Goal: Transaction & Acquisition: Purchase product/service

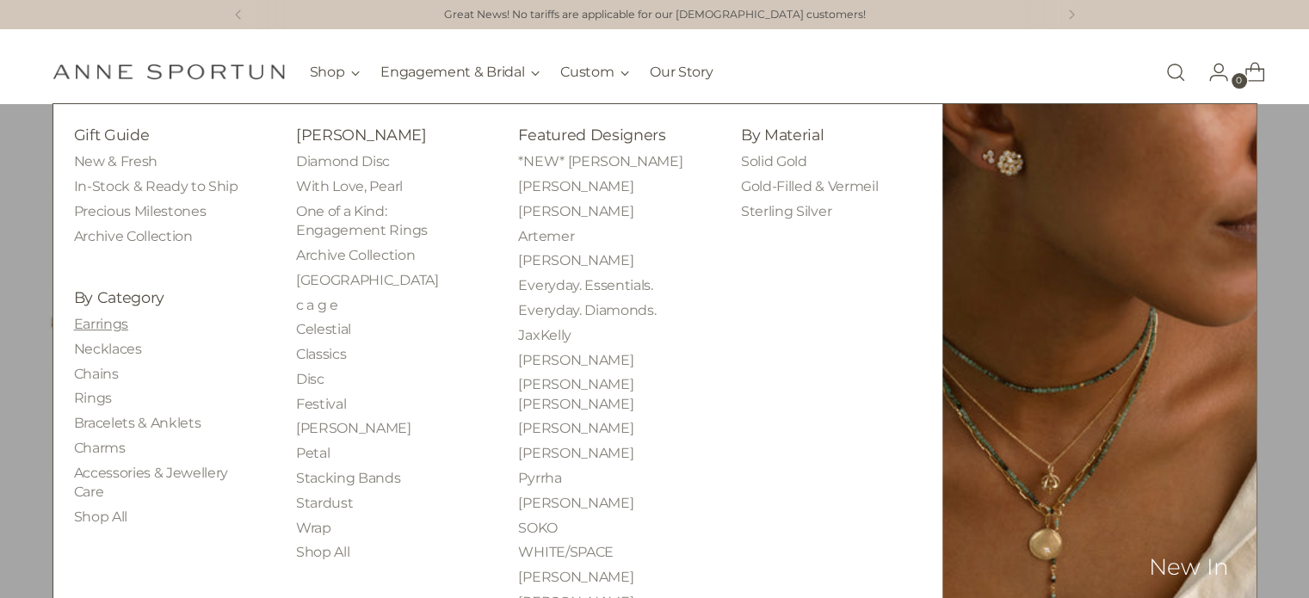
click at [112, 329] on link "Earrings" at bounding box center [101, 324] width 54 height 16
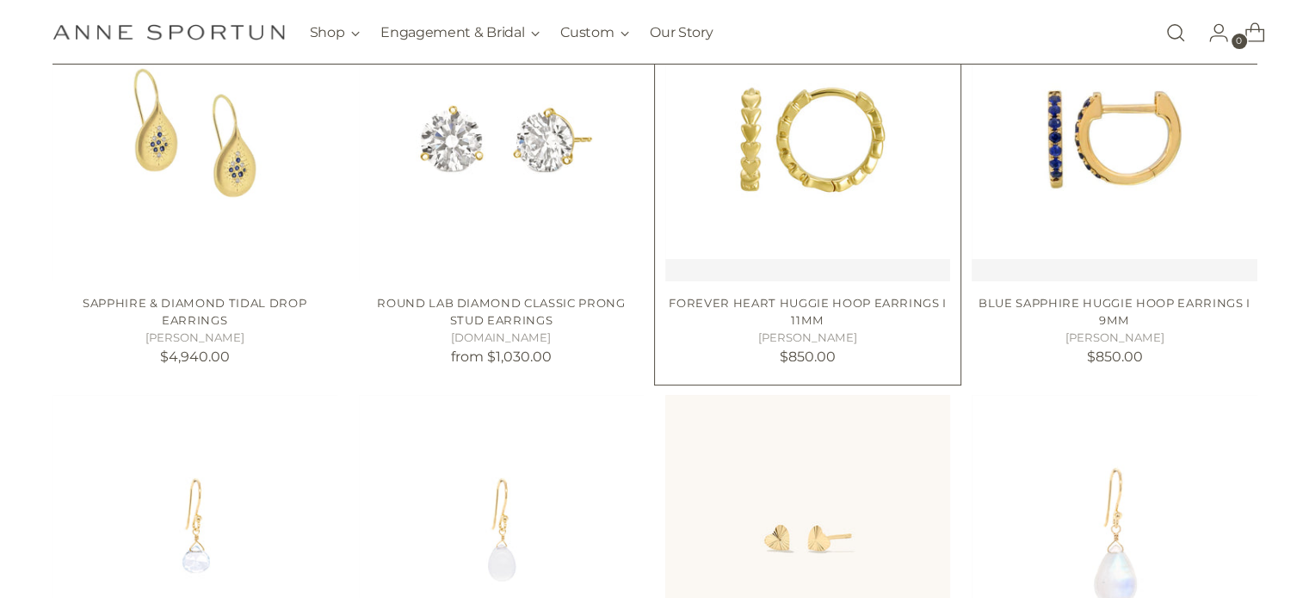
scroll to position [172, 0]
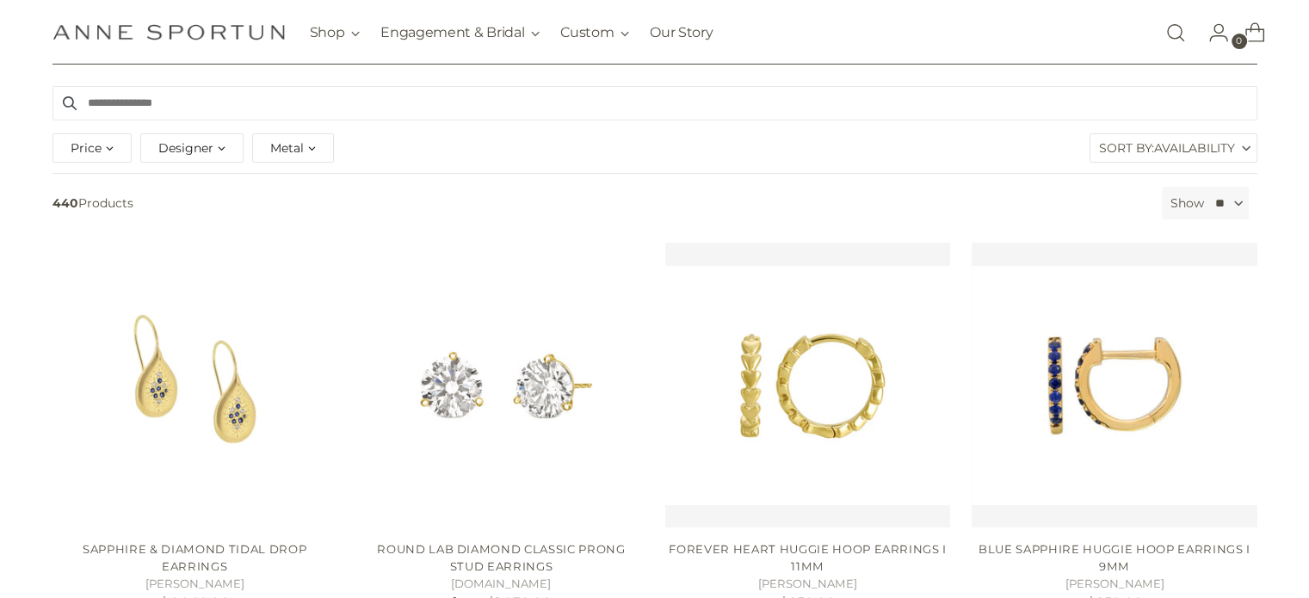
click at [111, 144] on div "Price" at bounding box center [91, 147] width 79 height 29
type input "******"
drag, startPoint x: 333, startPoint y: 231, endPoint x: 79, endPoint y: 219, distance: 254.1
click at [79, 222] on div "Price" at bounding box center [203, 225] width 256 height 7
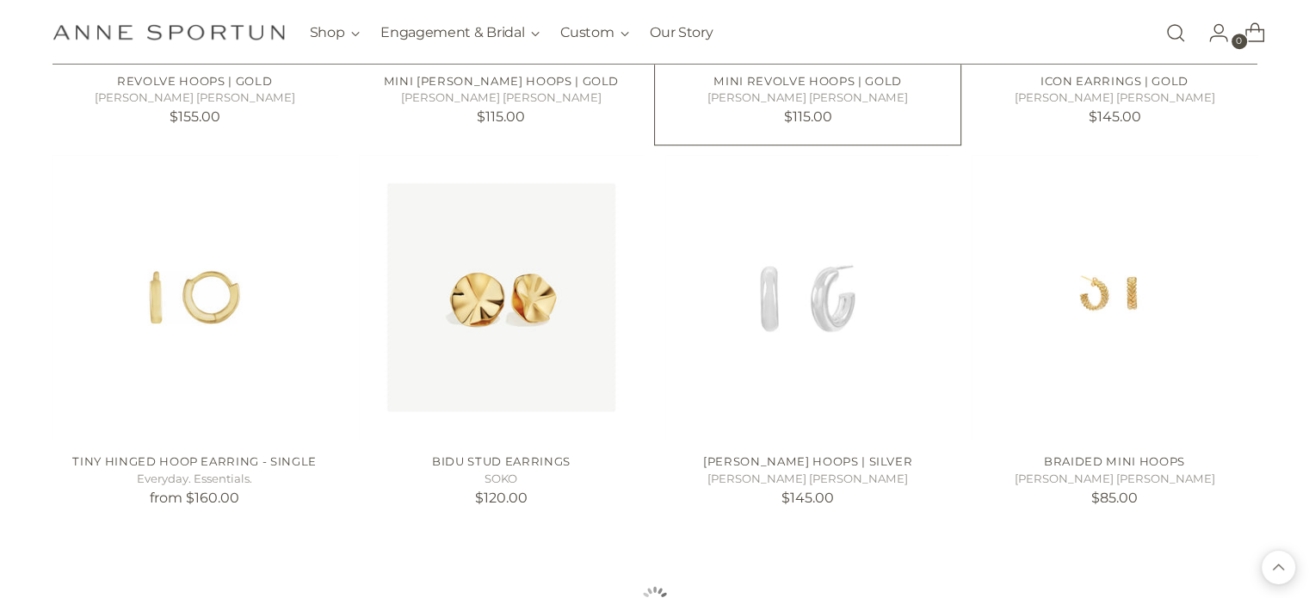
scroll to position [1463, 0]
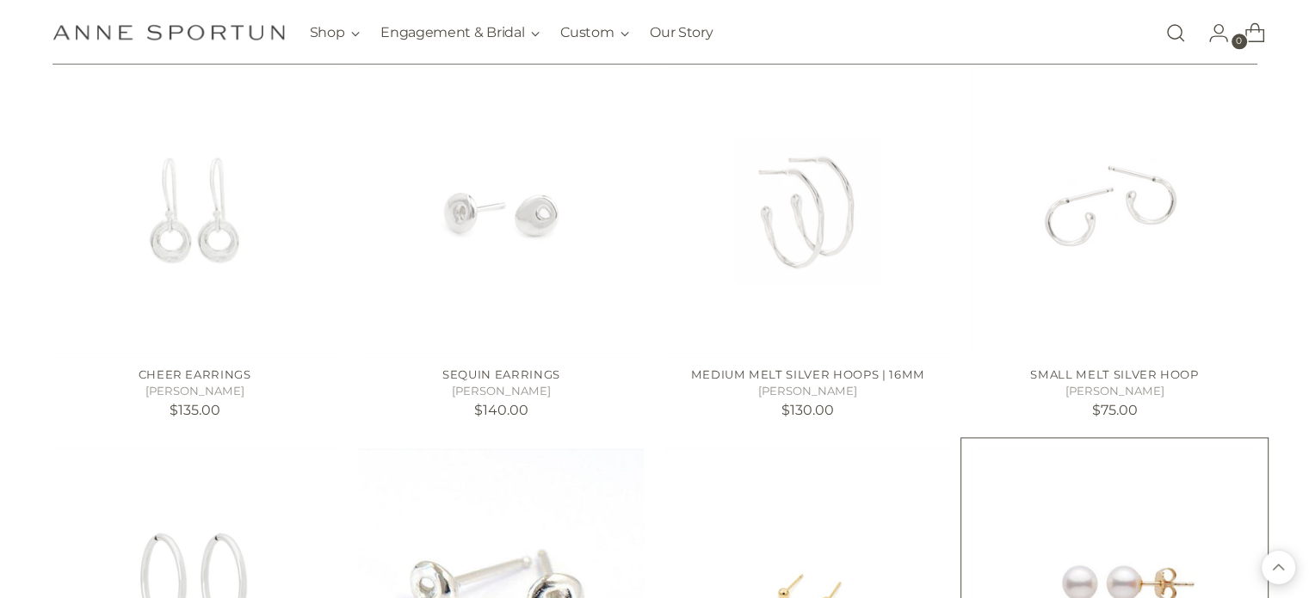
scroll to position [2581, 0]
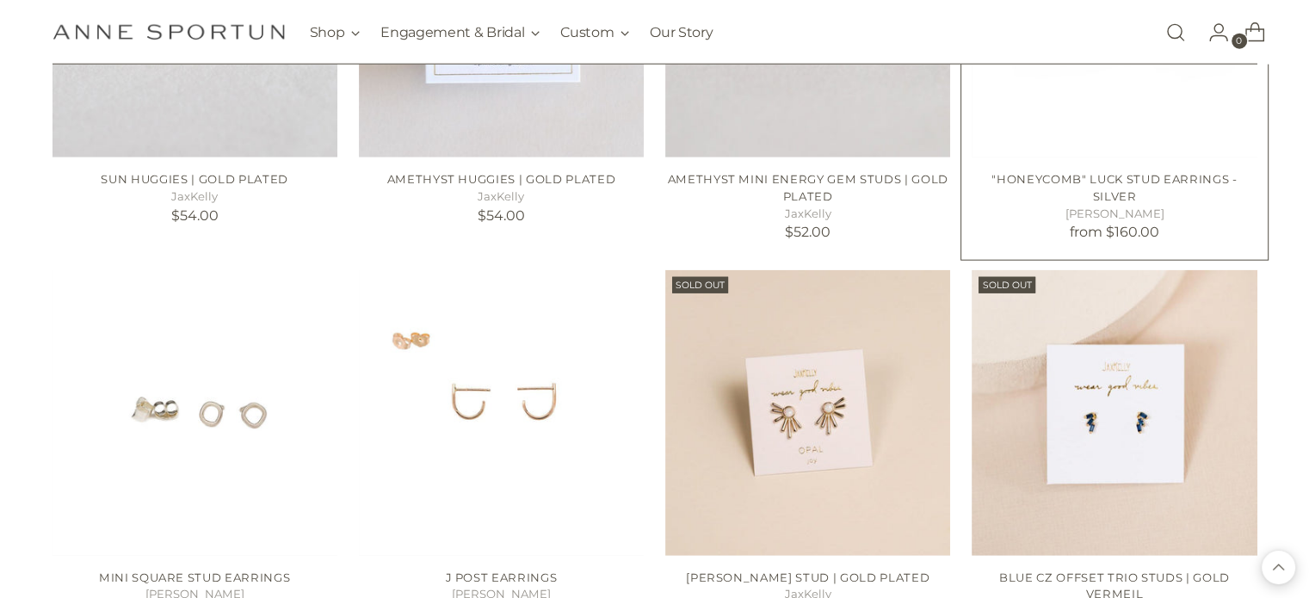
scroll to position [4474, 0]
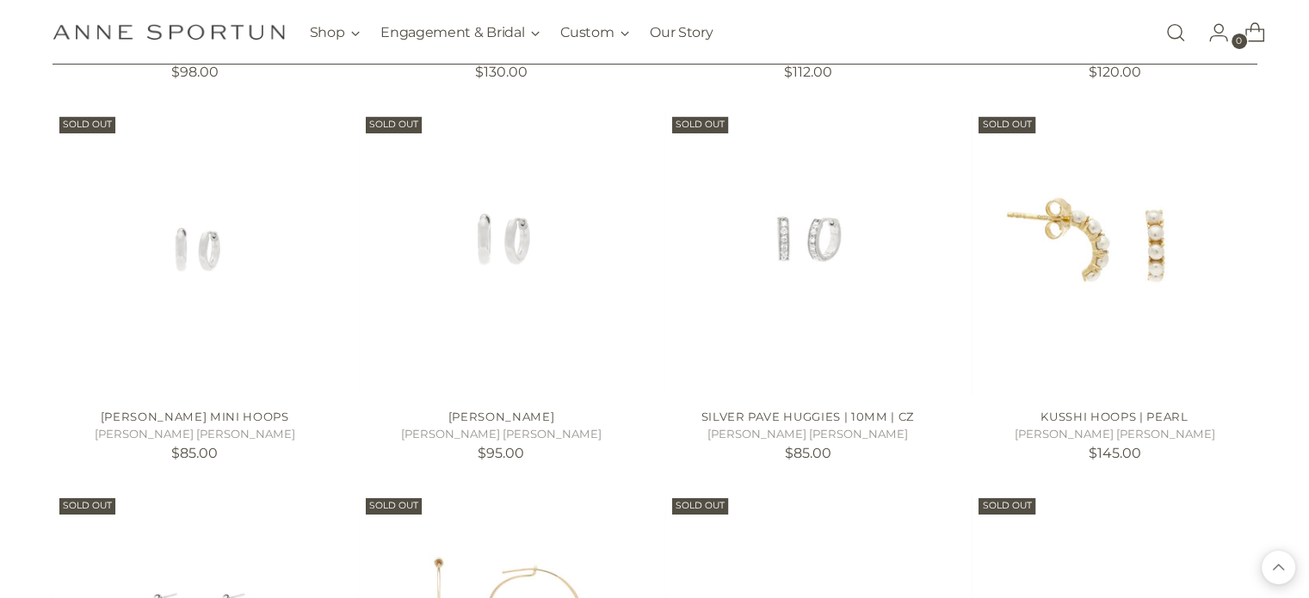
scroll to position [5764, 0]
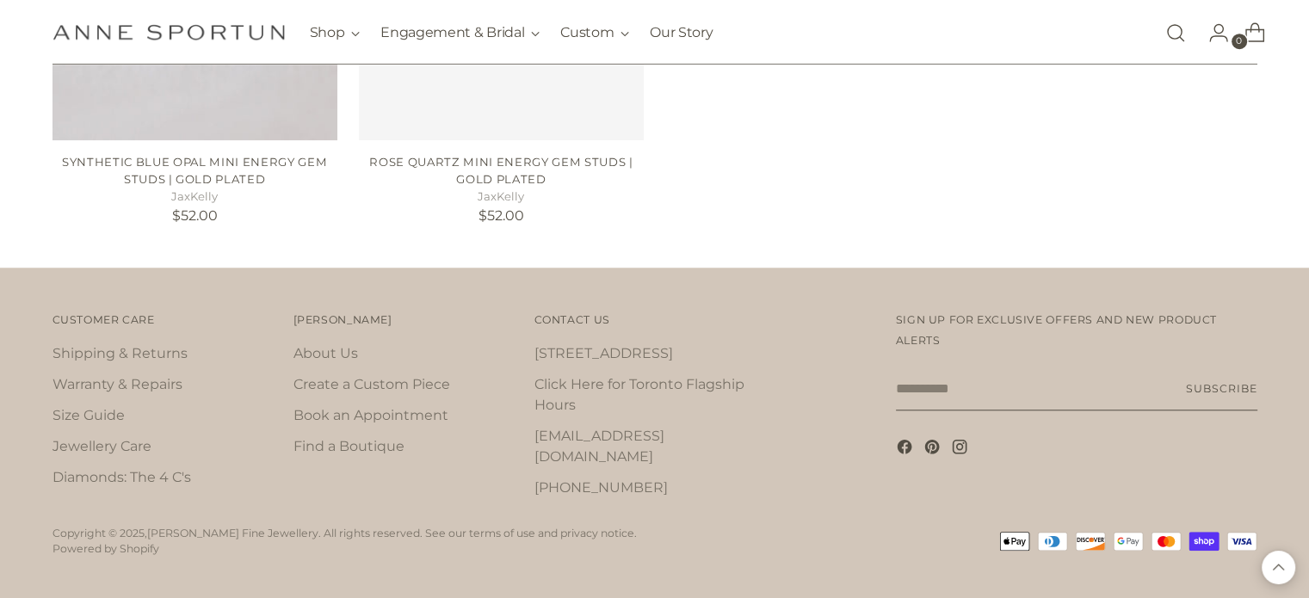
scroll to position [7941, 0]
